Goal: Information Seeking & Learning: Check status

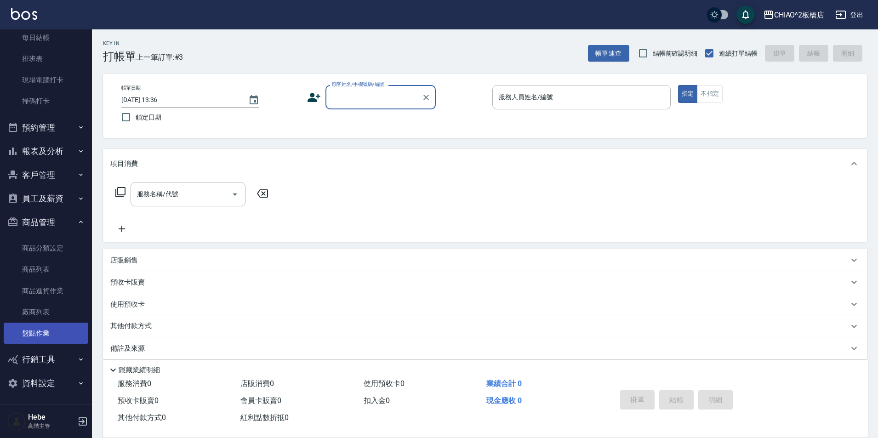
scroll to position [205, 0]
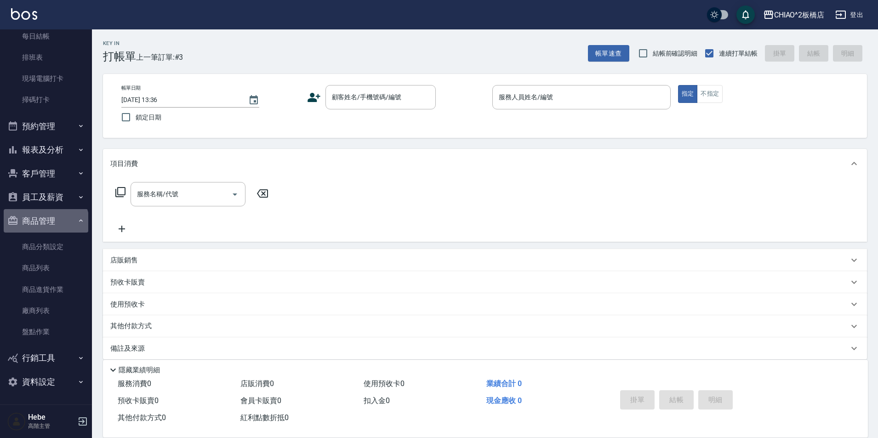
click at [45, 223] on button "商品管理" at bounding box center [46, 221] width 85 height 24
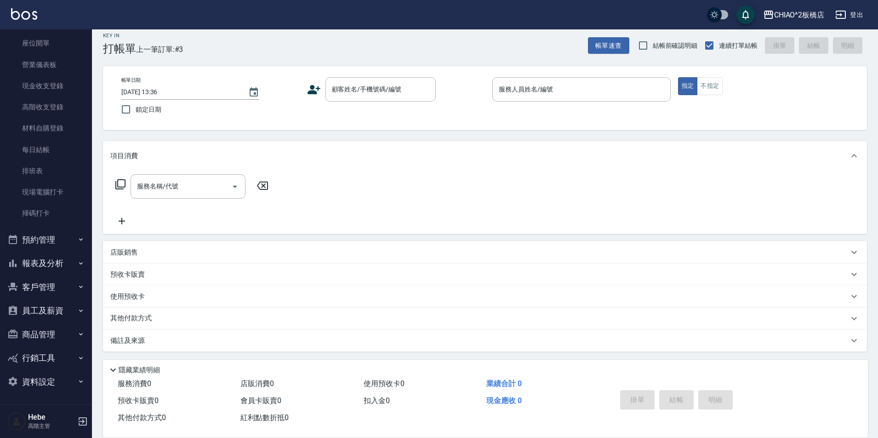
scroll to position [10, 0]
click at [45, 268] on button "報表及分析" at bounding box center [46, 263] width 85 height 24
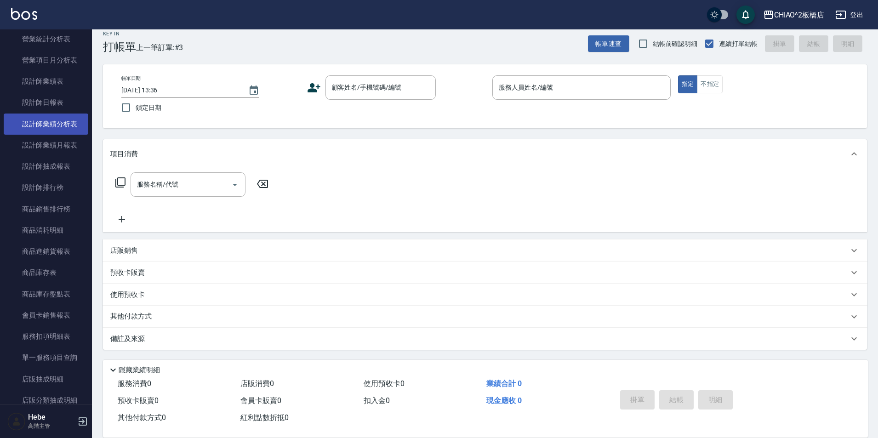
scroll to position [551, 0]
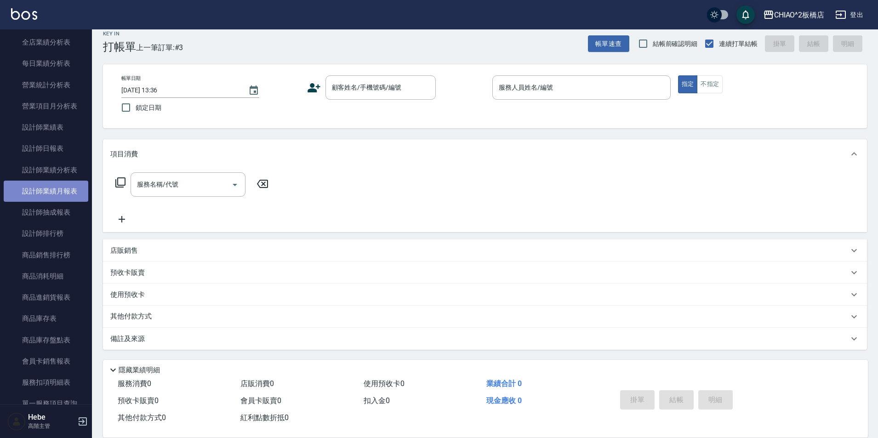
click at [62, 195] on link "設計師業績月報表" at bounding box center [46, 191] width 85 height 21
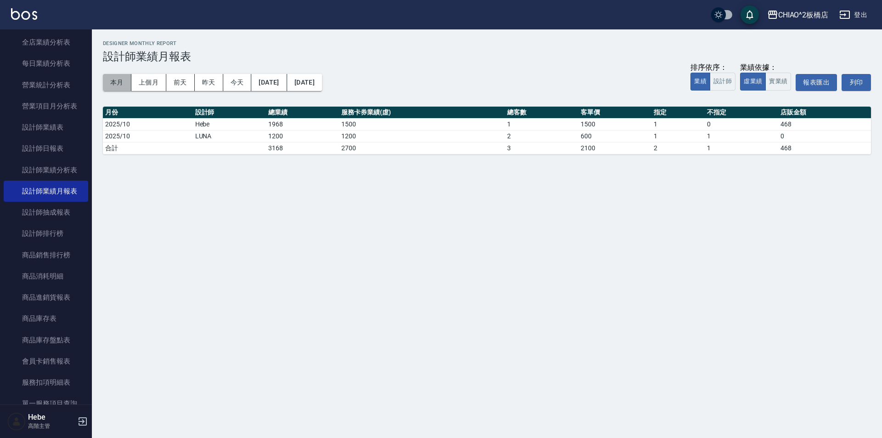
click at [121, 78] on button "本月" at bounding box center [117, 82] width 28 height 17
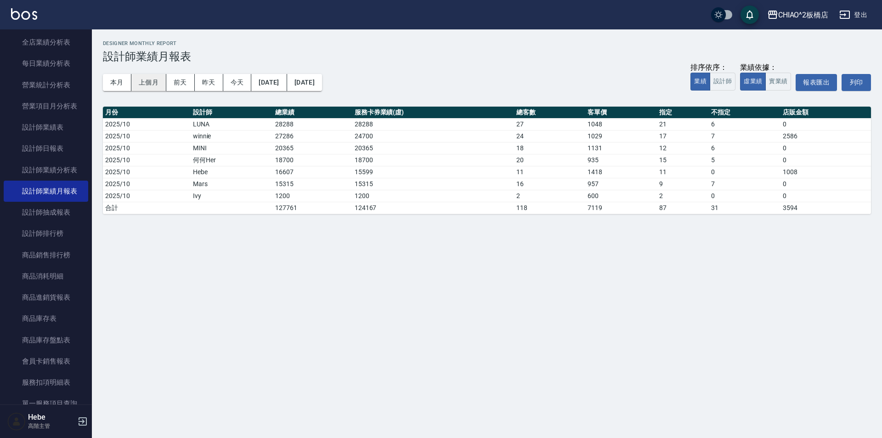
click at [159, 75] on button "上個月" at bounding box center [148, 82] width 35 height 17
click at [122, 79] on button "本月" at bounding box center [117, 82] width 28 height 17
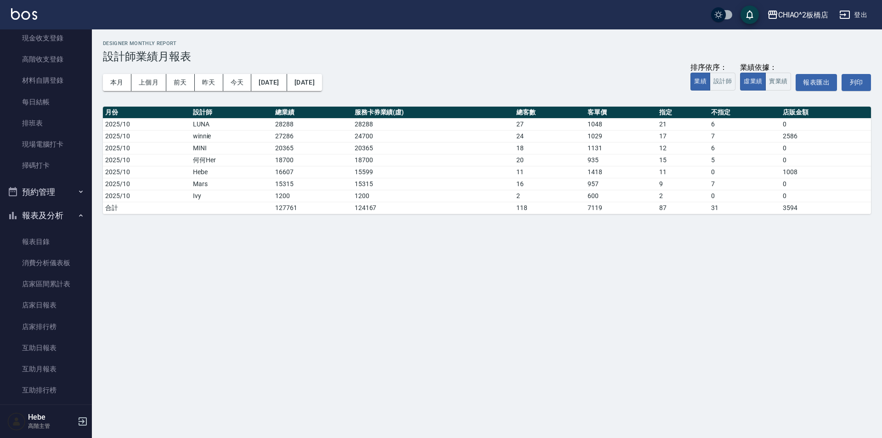
scroll to position [137, 0]
click at [33, 217] on button "報表及分析" at bounding box center [46, 217] width 85 height 24
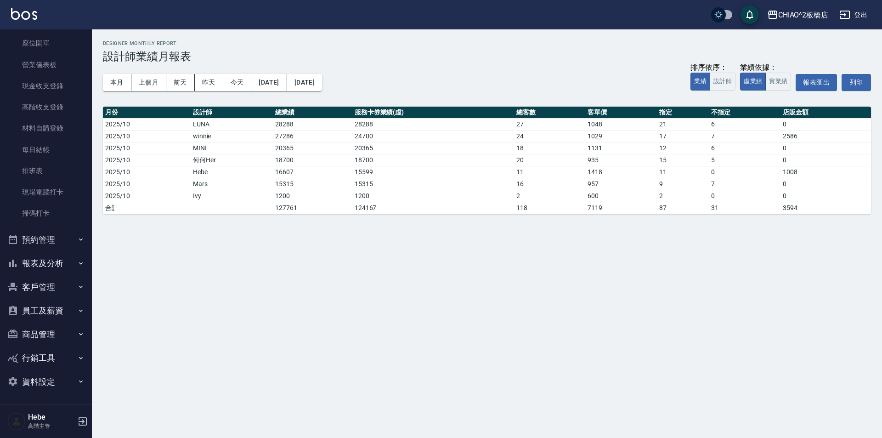
scroll to position [91, 0]
click at [34, 261] on button "報表及分析" at bounding box center [46, 263] width 85 height 24
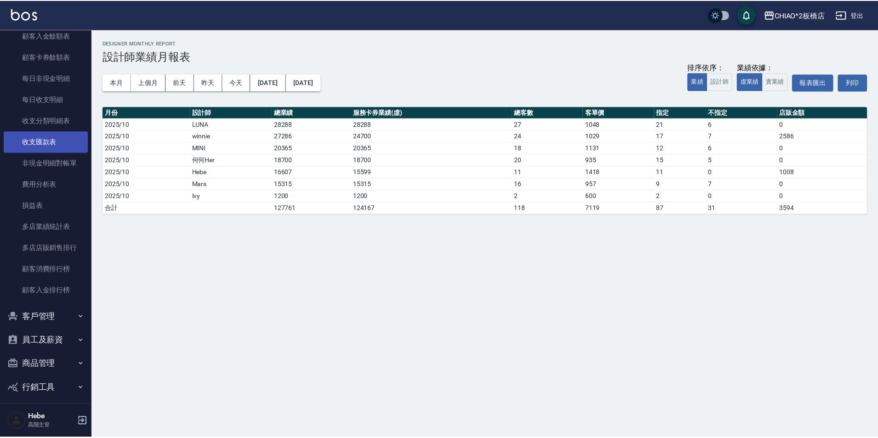
scroll to position [967, 0]
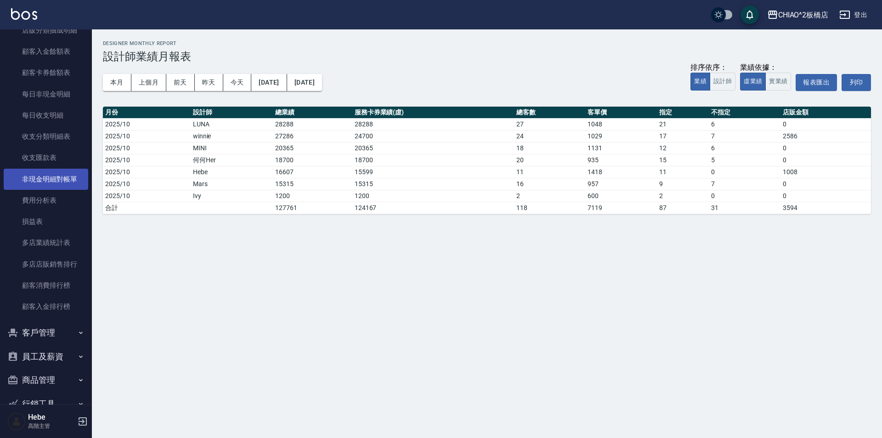
click at [57, 179] on link "非現金明細對帳單" at bounding box center [46, 179] width 85 height 21
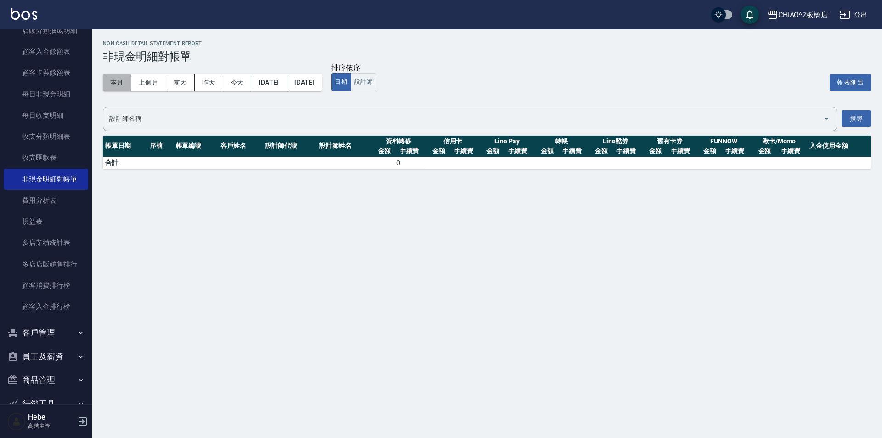
click at [119, 85] on button "本月" at bounding box center [117, 82] width 28 height 17
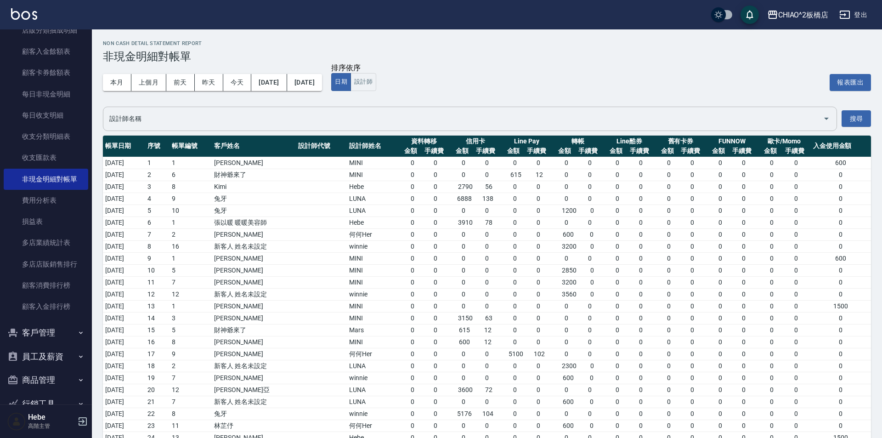
click at [204, 121] on input "設計師名稱" at bounding box center [463, 119] width 712 height 16
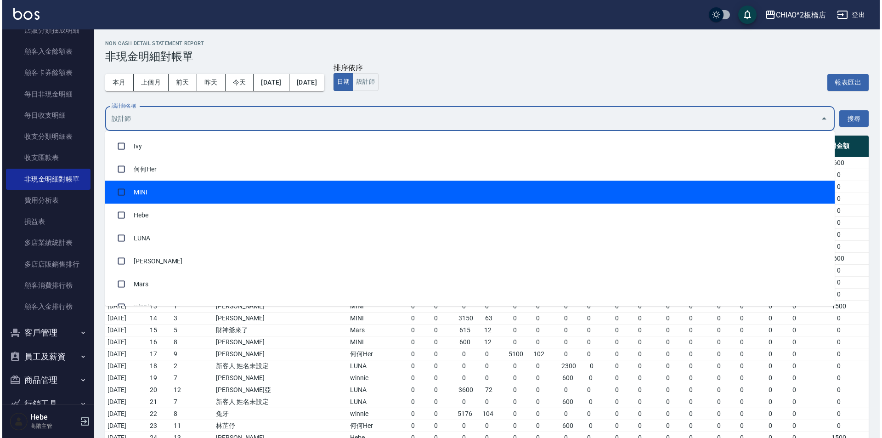
scroll to position [16, 0]
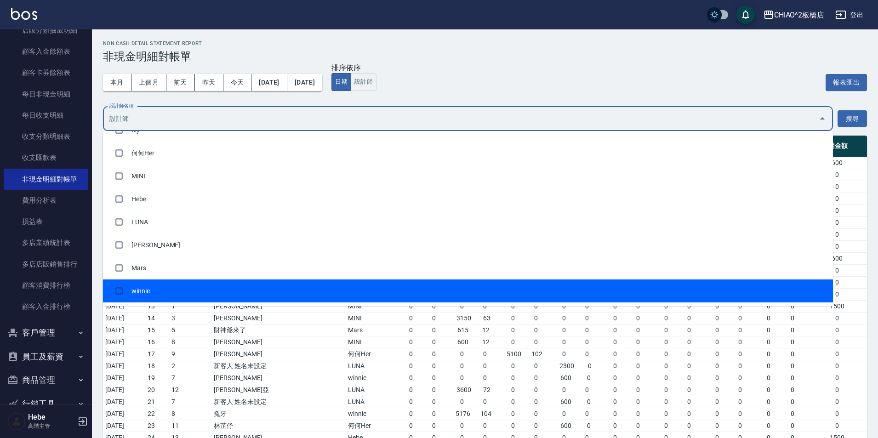
click at [159, 290] on li "winnie" at bounding box center [468, 290] width 730 height 23
checkbox input "true"
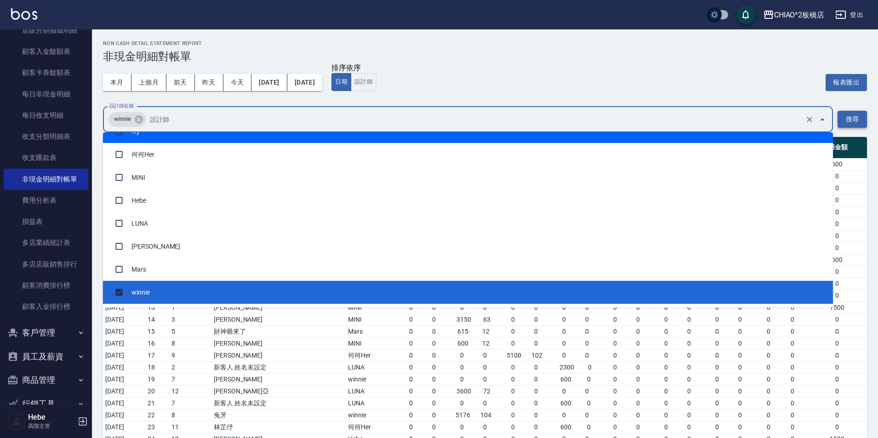
click at [856, 118] on button "搜尋" at bounding box center [851, 119] width 29 height 17
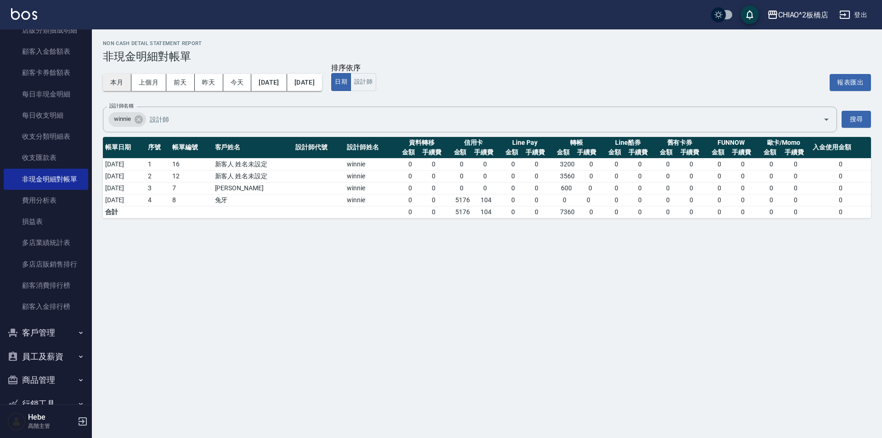
click at [125, 86] on button "本月" at bounding box center [117, 82] width 28 height 17
click at [285, 108] on div "winnie 設計師名稱" at bounding box center [470, 120] width 734 height 26
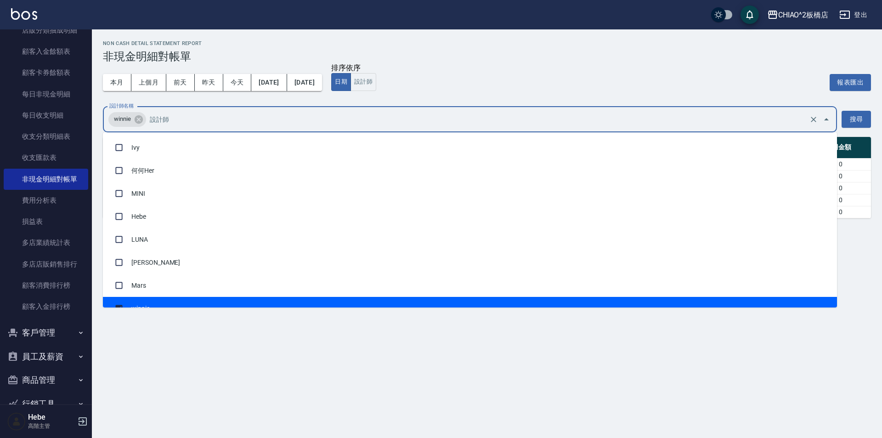
scroll to position [12, 0]
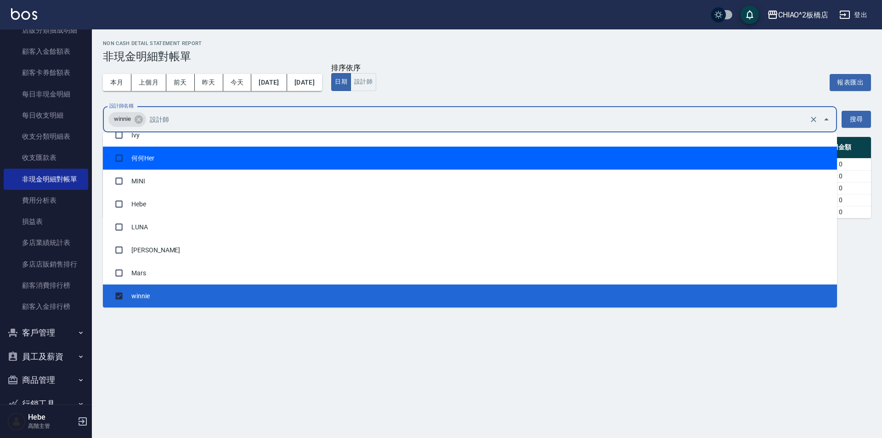
click at [181, 160] on li "何何Her" at bounding box center [470, 158] width 734 height 23
checkbox input "true"
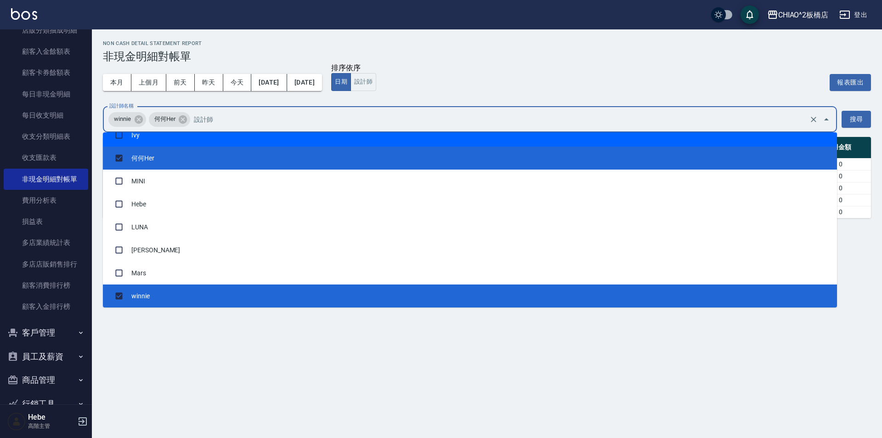
drag, startPoint x: 139, startPoint y: 121, endPoint x: 224, endPoint y: 133, distance: 85.8
click at [140, 121] on icon at bounding box center [139, 119] width 8 height 8
checkbox input "false"
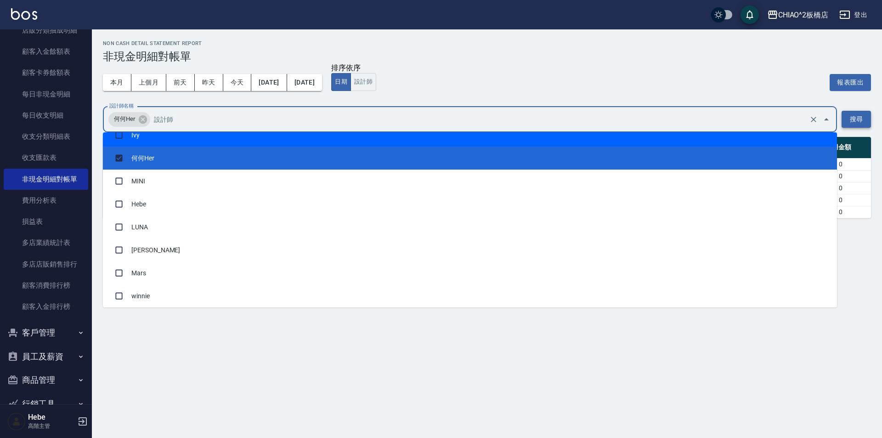
click at [853, 124] on button "搜尋" at bounding box center [856, 119] width 29 height 17
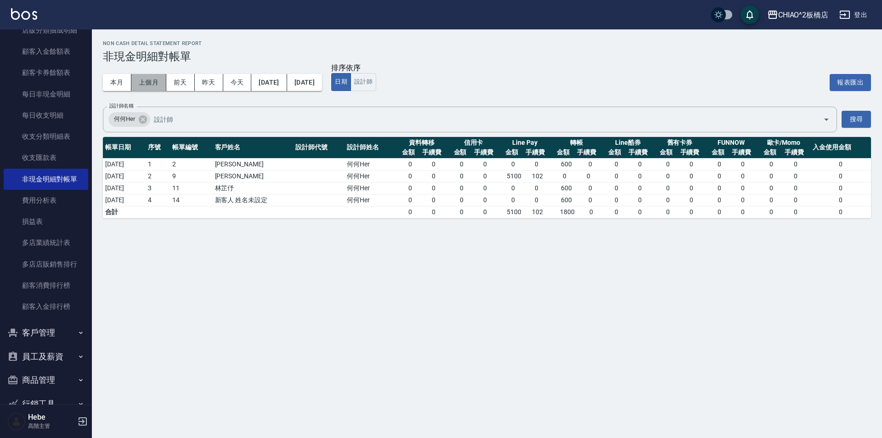
click at [155, 81] on button "上個月" at bounding box center [148, 82] width 35 height 17
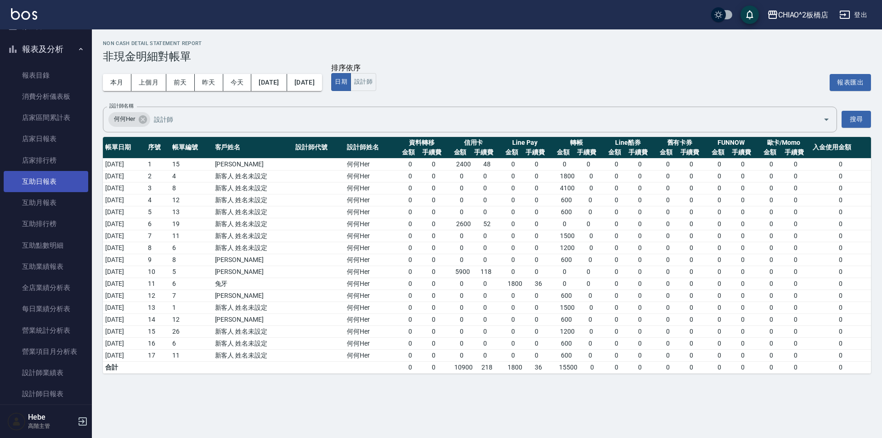
scroll to position [186, 0]
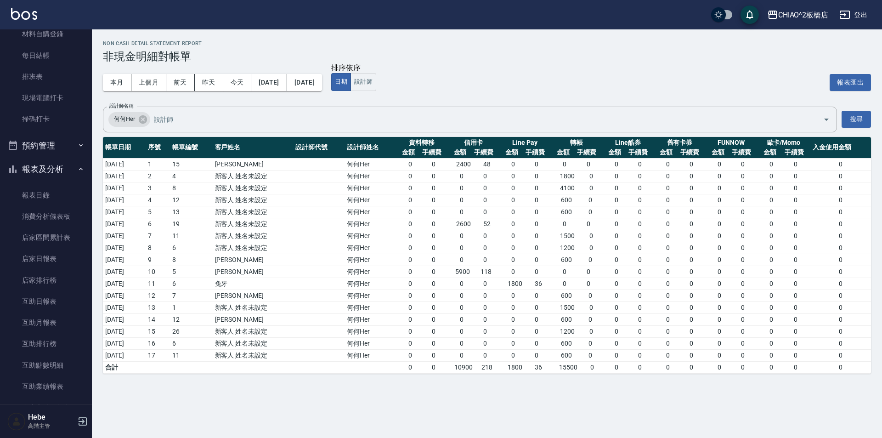
click at [49, 169] on button "報表及分析" at bounding box center [46, 169] width 85 height 24
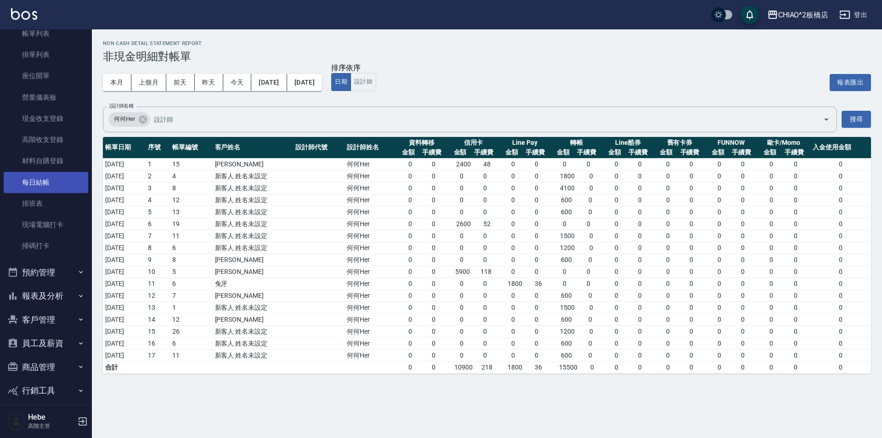
scroll to position [45, 0]
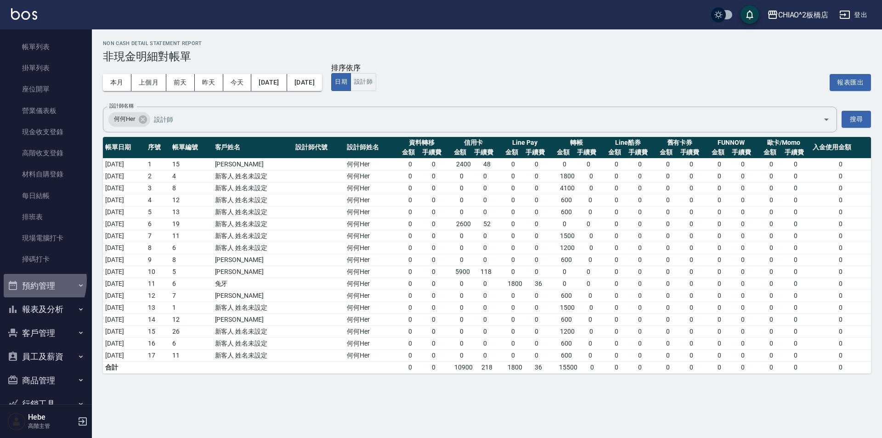
click at [24, 280] on button "預約管理" at bounding box center [46, 286] width 85 height 24
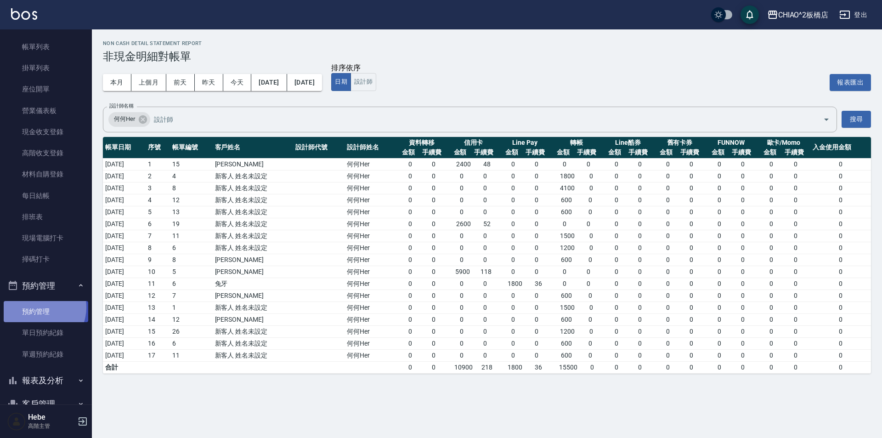
click at [39, 307] on link "預約管理" at bounding box center [46, 311] width 85 height 21
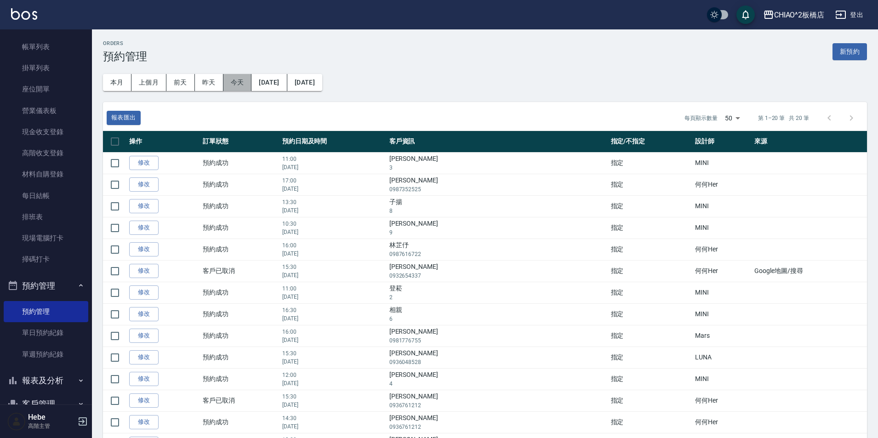
click at [233, 77] on button "今天" at bounding box center [237, 82] width 28 height 17
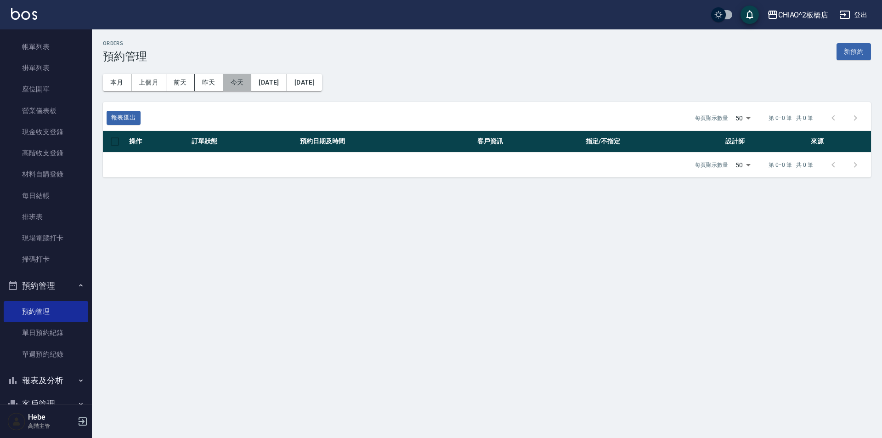
drag, startPoint x: 240, startPoint y: 78, endPoint x: 209, endPoint y: 85, distance: 32.1
click at [239, 79] on button "今天" at bounding box center [237, 82] width 28 height 17
click at [247, 86] on button "今天" at bounding box center [237, 82] width 28 height 17
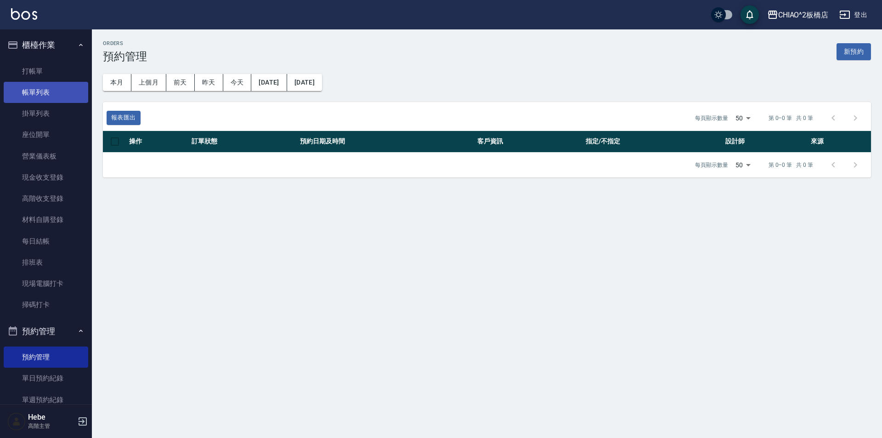
click at [55, 97] on link "帳單列表" at bounding box center [46, 92] width 85 height 21
